Goal: Navigation & Orientation: Find specific page/section

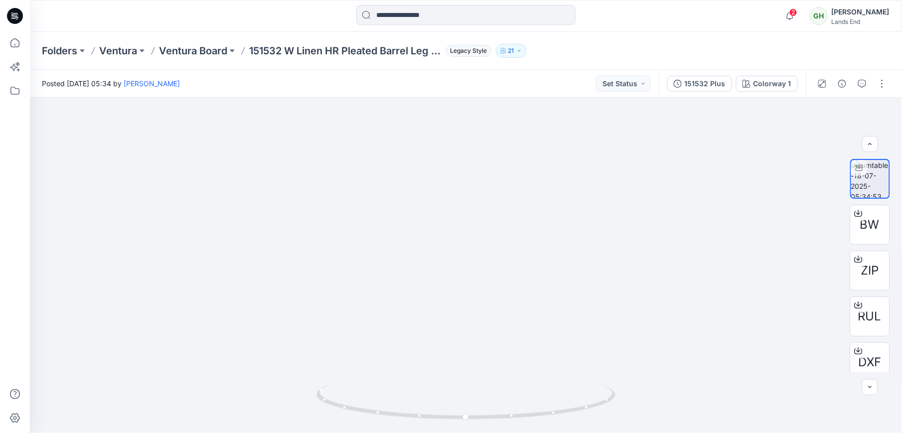
scroll to position [41, 0]
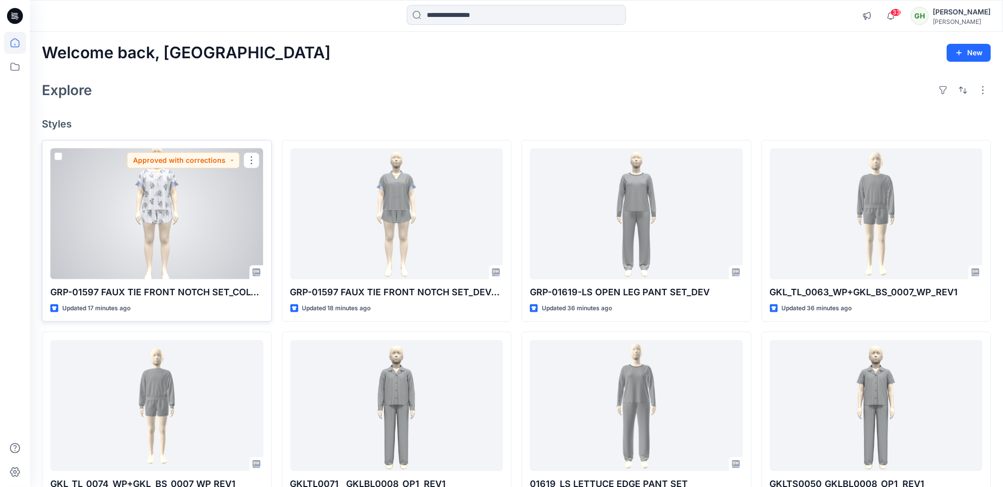
click at [149, 227] on div at bounding box center [156, 213] width 213 height 131
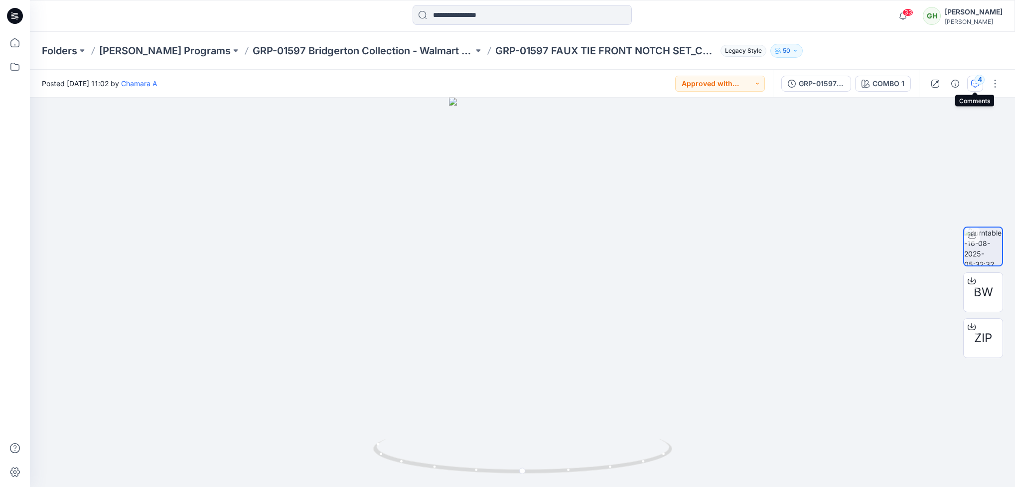
click at [976, 84] on icon "button" at bounding box center [975, 84] width 8 height 8
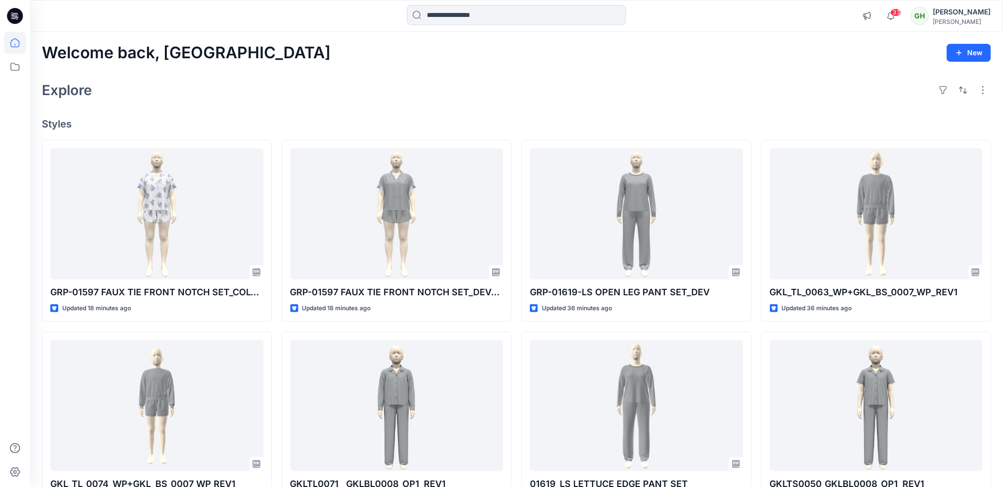
drag, startPoint x: 476, startPoint y: 100, endPoint x: 447, endPoint y: 129, distance: 40.5
click at [475, 108] on div "Welcome back, Gayan New Explore Styles GRP-01597 FAUX TIE FRONT NOTCH SET_COLOR…" at bounding box center [516, 393] width 973 height 722
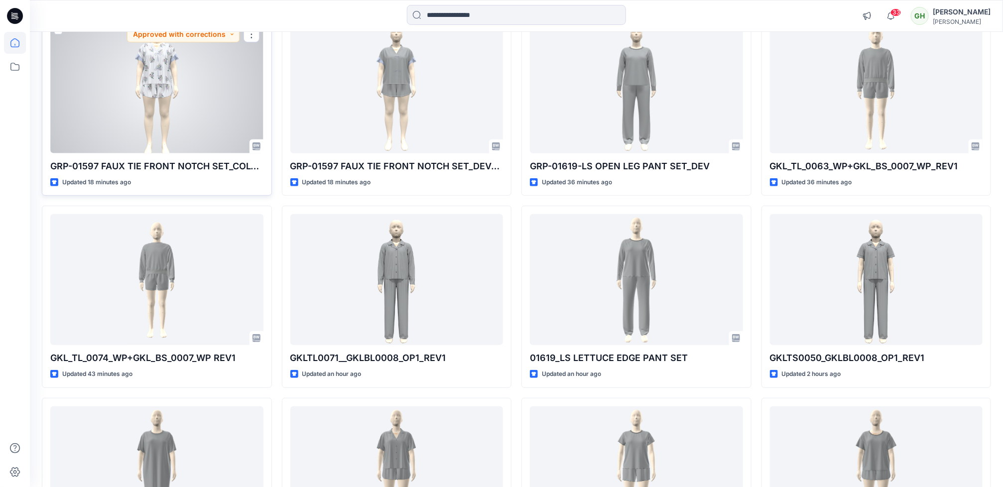
scroll to position [149, 0]
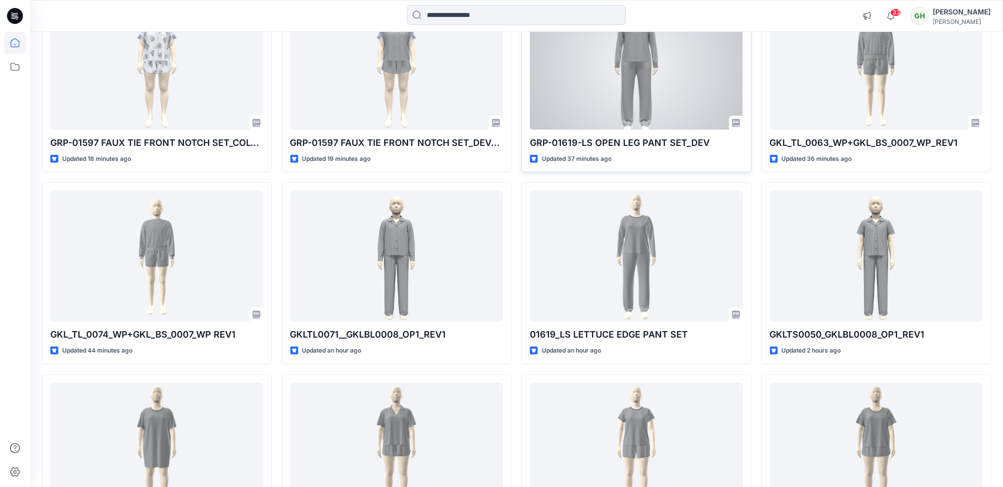
click at [562, 89] on div at bounding box center [636, 64] width 213 height 131
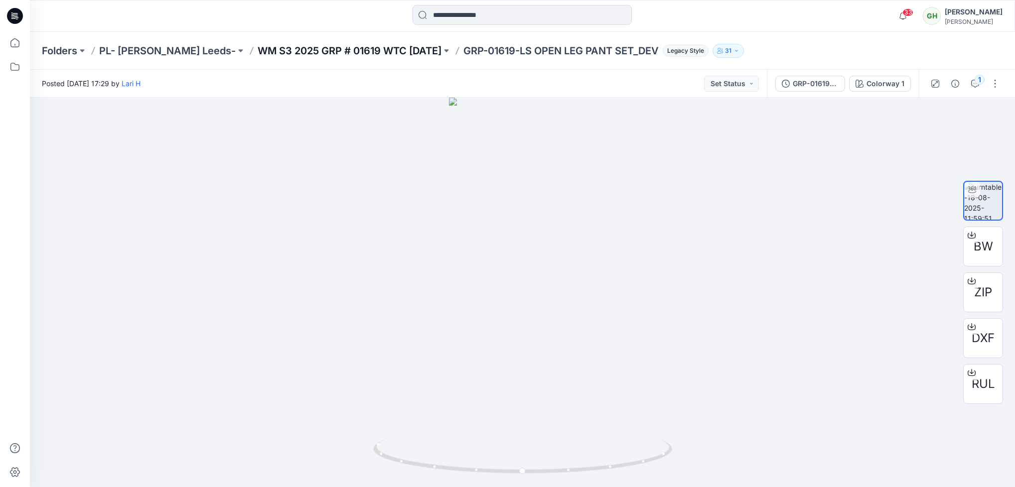
click at [331, 48] on p "WM S3 2025 GRP # 01619 WTC HALLOWEEN" at bounding box center [350, 51] width 184 height 14
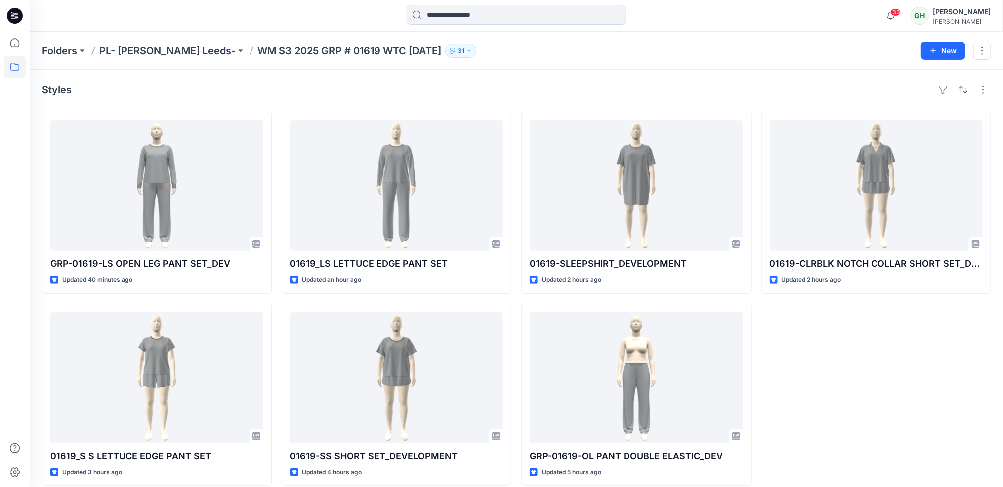
click at [258, 44] on p "WM S3 2025 GRP # 01619 WTC HALLOWEEN" at bounding box center [350, 51] width 184 height 14
copy div "WM S3 2025 GRP # 01619 WTC HALLOWEEN 31 New"
click at [17, 8] on icon at bounding box center [15, 16] width 16 height 32
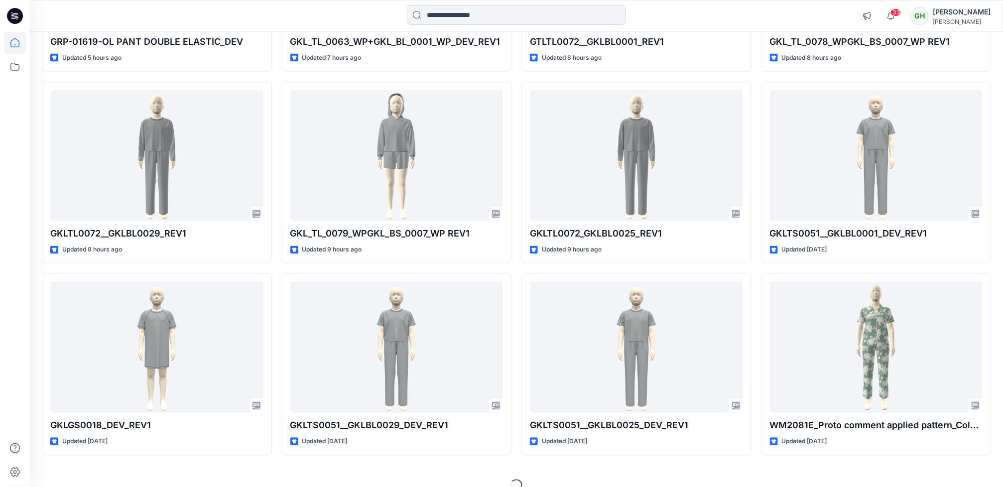
scroll to position [844, 0]
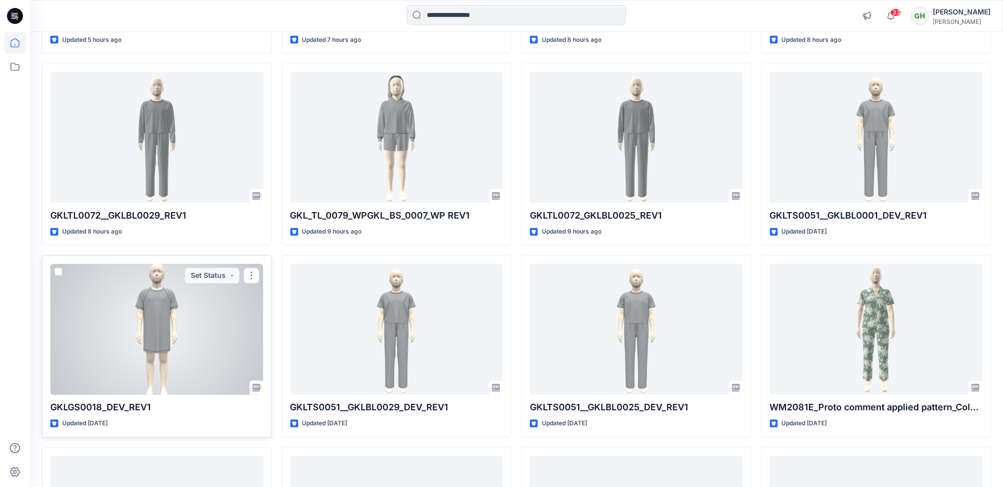
click at [108, 374] on div at bounding box center [156, 329] width 213 height 131
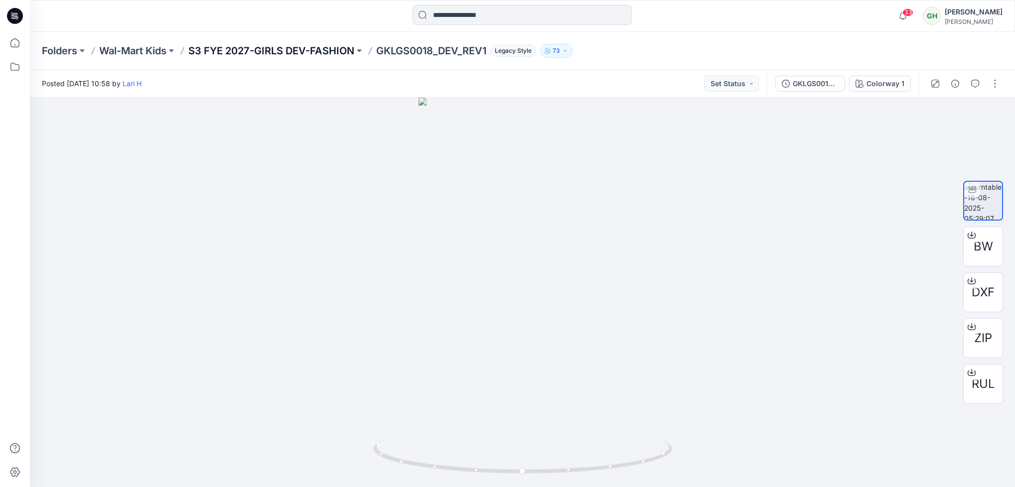
click at [301, 50] on p "S3 FYE 2027-GIRLS DEV-FASHION" at bounding box center [271, 51] width 166 height 14
